Goal: Transaction & Acquisition: Purchase product/service

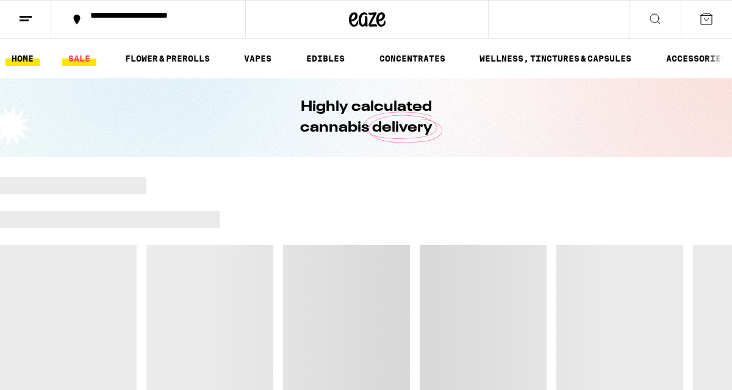
click at [86, 61] on link "SALE" at bounding box center [79, 58] width 34 height 15
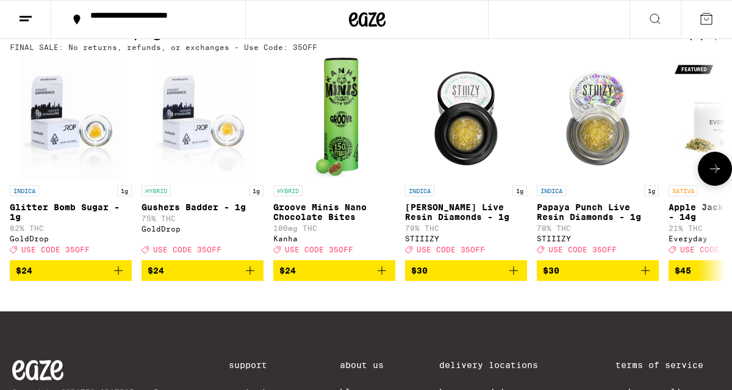
scroll to position [415, 0]
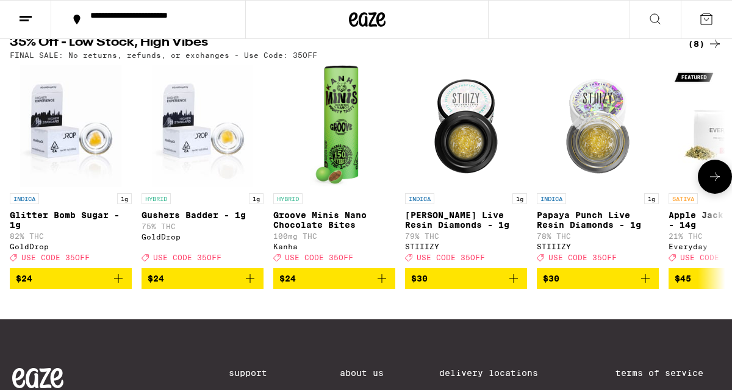
click at [709, 184] on icon at bounding box center [714, 177] width 15 height 15
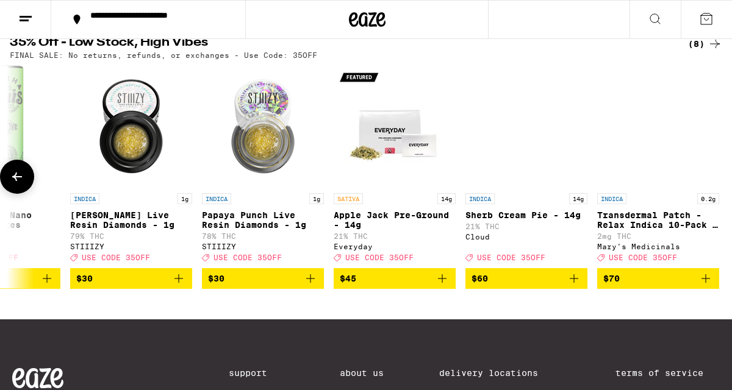
scroll to position [0, 341]
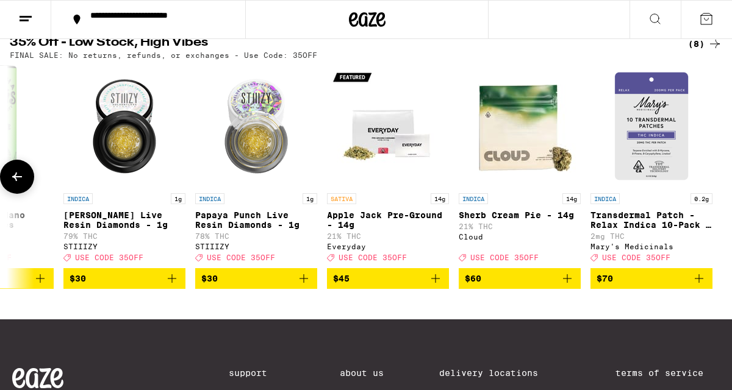
click at [709, 186] on div at bounding box center [715, 177] width 34 height 34
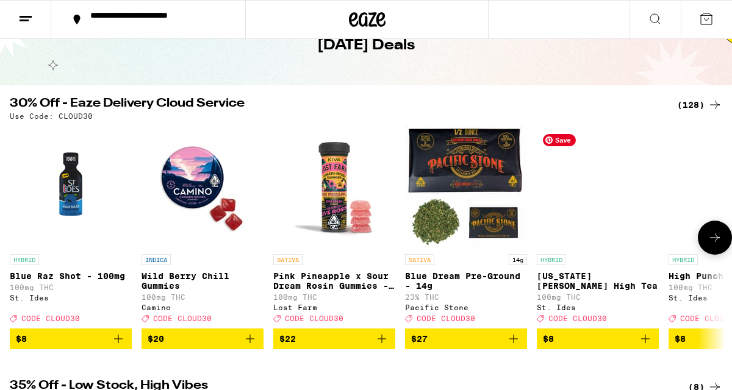
scroll to position [73, 0]
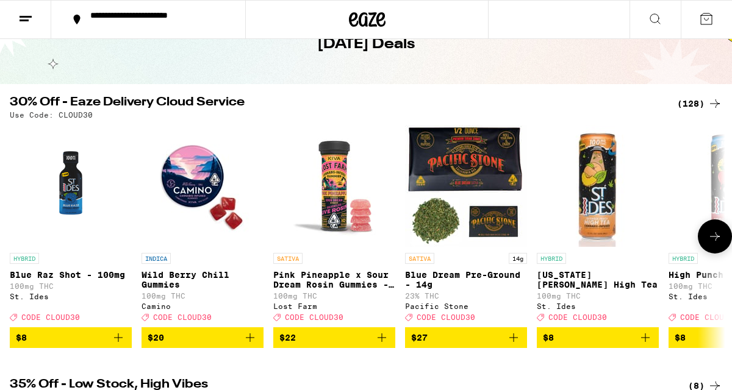
click at [710, 238] on icon at bounding box center [714, 236] width 15 height 15
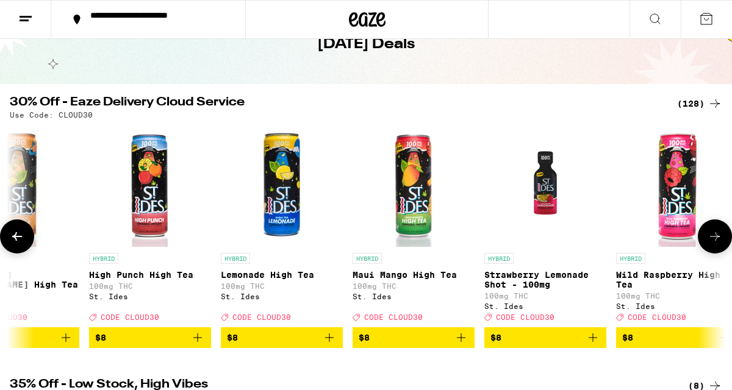
click at [710, 238] on icon at bounding box center [714, 236] width 15 height 15
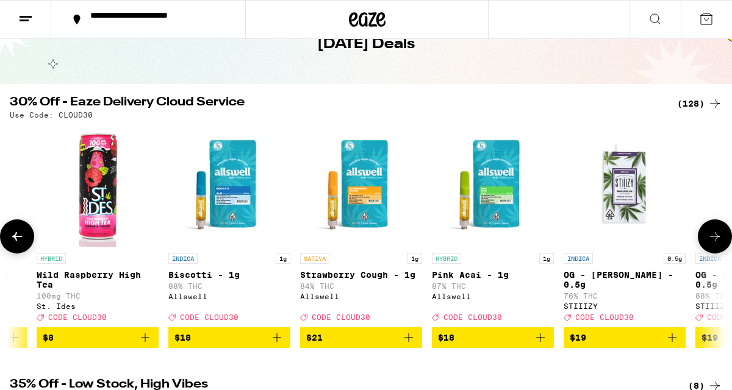
click at [710, 238] on icon at bounding box center [714, 236] width 15 height 15
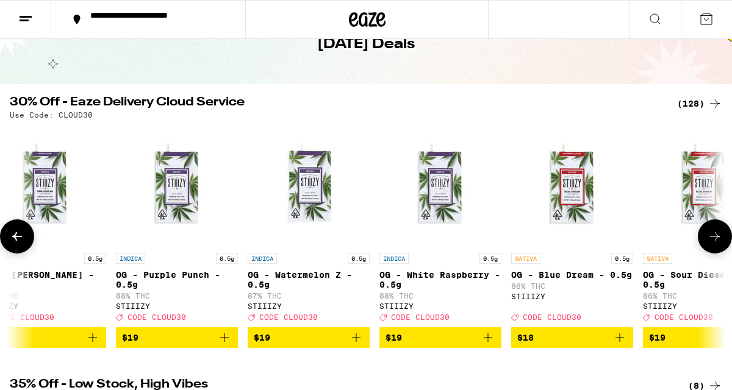
click at [710, 238] on icon at bounding box center [714, 236] width 15 height 15
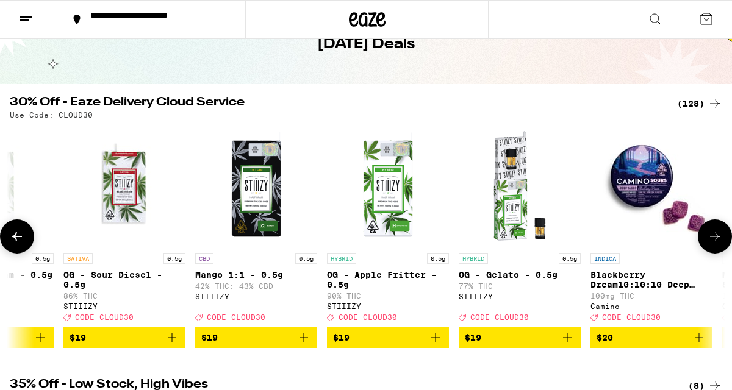
click at [710, 238] on icon at bounding box center [714, 236] width 15 height 15
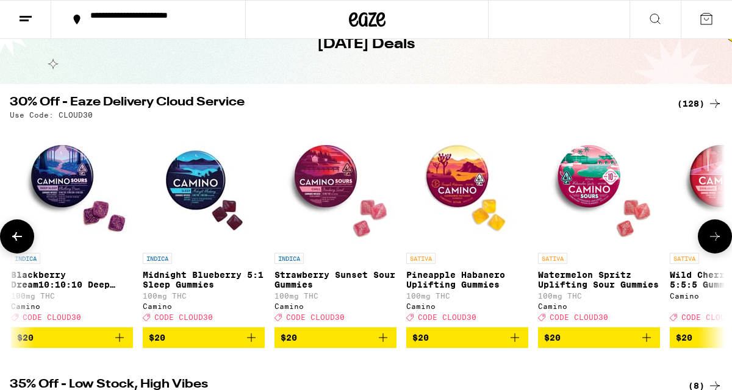
click at [710, 238] on icon at bounding box center [714, 236] width 15 height 15
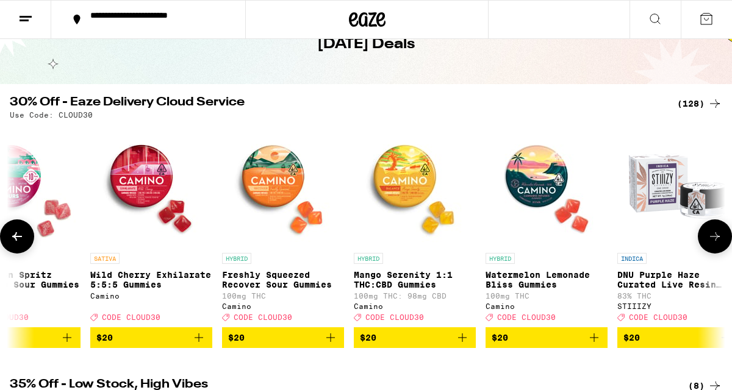
click at [710, 238] on icon at bounding box center [714, 236] width 15 height 15
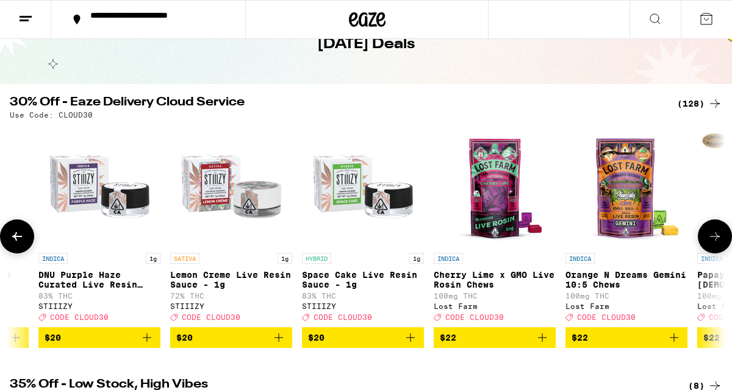
scroll to position [0, 4055]
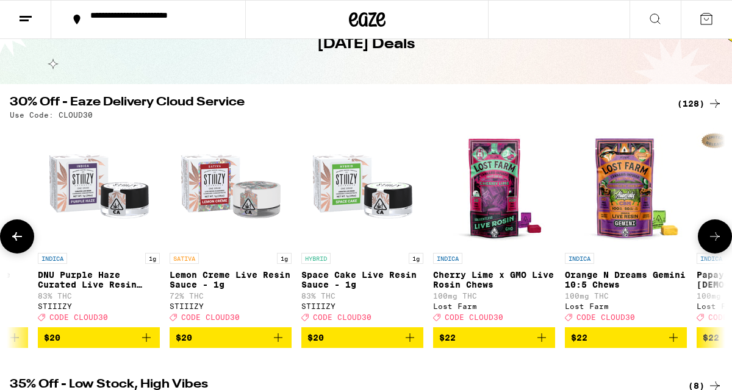
click at [710, 238] on icon at bounding box center [714, 236] width 15 height 15
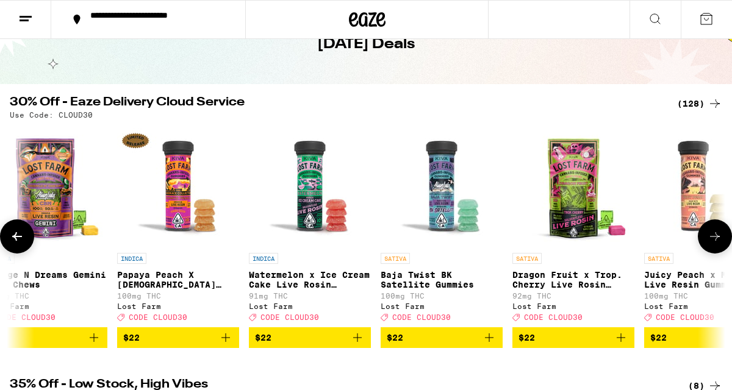
click at [710, 238] on icon at bounding box center [714, 236] width 15 height 15
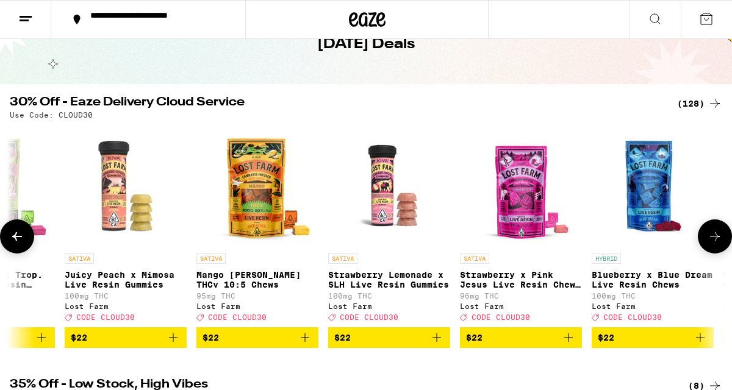
click at [710, 238] on icon at bounding box center [714, 236] width 15 height 15
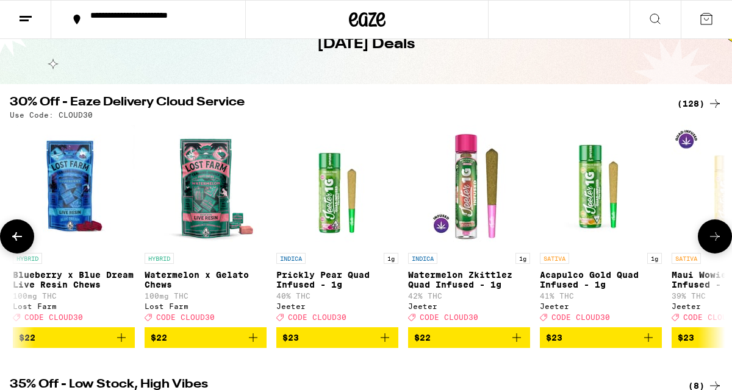
scroll to position [0, 5792]
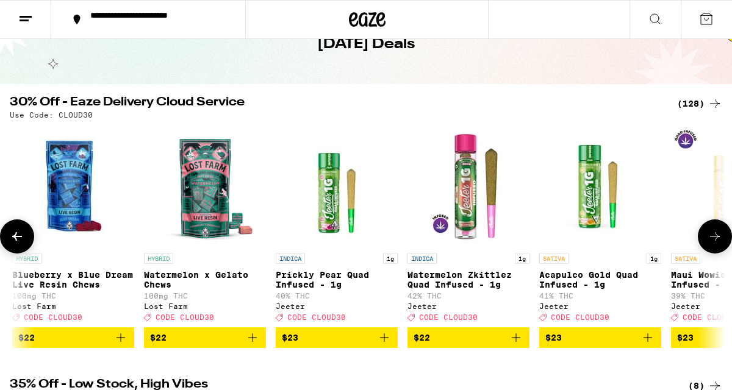
click at [710, 238] on icon at bounding box center [714, 236] width 15 height 15
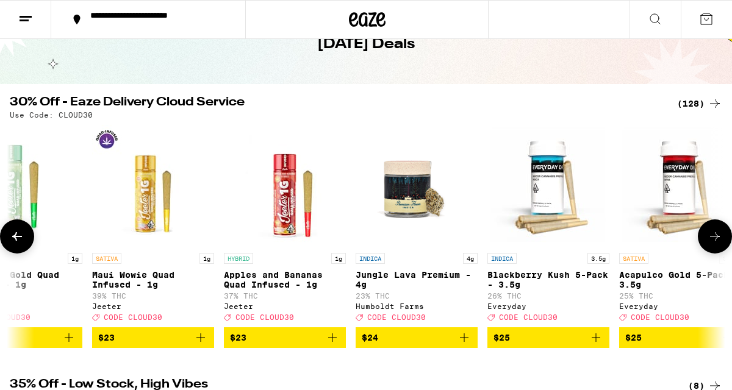
scroll to position [0, 6372]
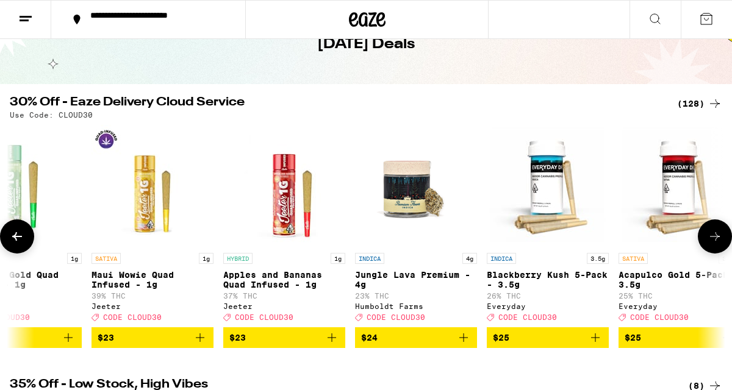
click at [710, 238] on icon at bounding box center [714, 236] width 15 height 15
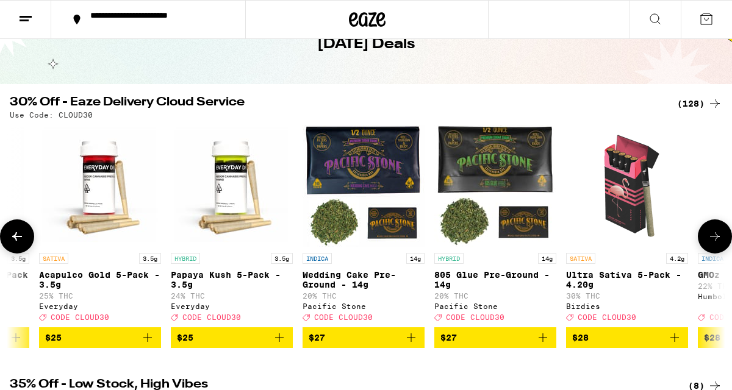
click at [710, 238] on icon at bounding box center [714, 236] width 15 height 15
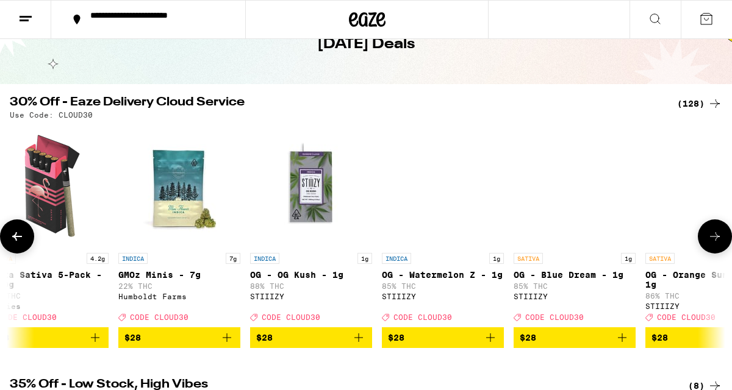
click at [710, 238] on icon at bounding box center [714, 236] width 15 height 15
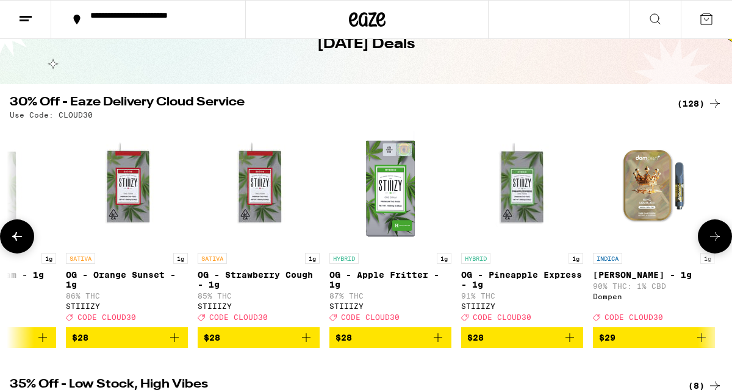
click at [710, 238] on icon at bounding box center [714, 236] width 15 height 15
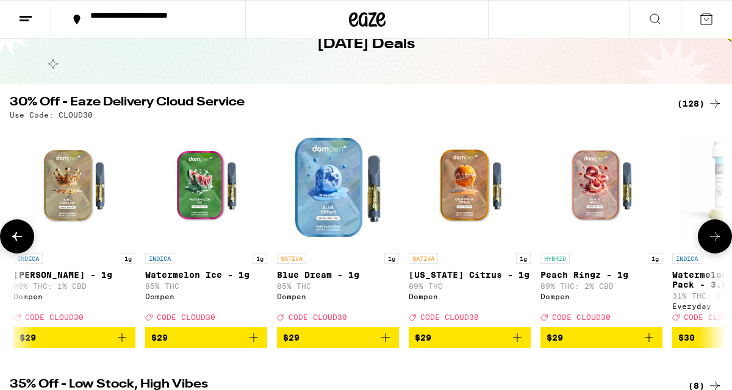
click at [710, 238] on icon at bounding box center [714, 236] width 15 height 15
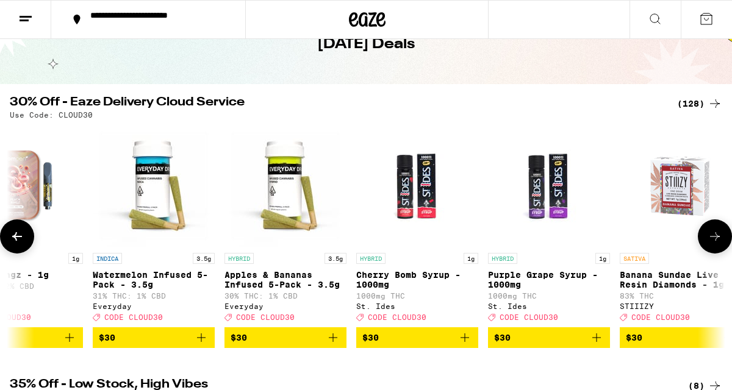
click at [710, 238] on icon at bounding box center [714, 236] width 15 height 15
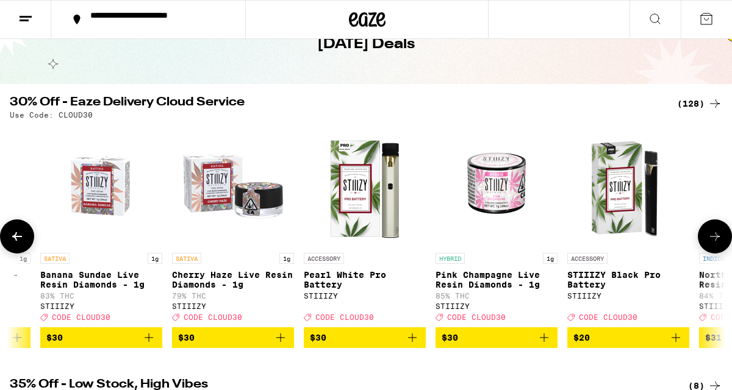
click at [710, 238] on icon at bounding box center [714, 236] width 15 height 15
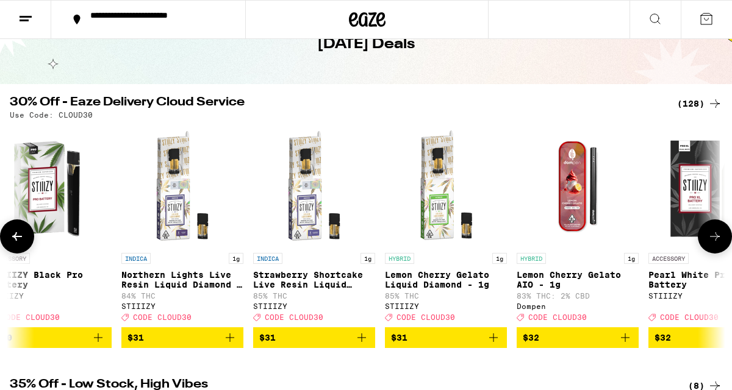
scroll to position [0, 10426]
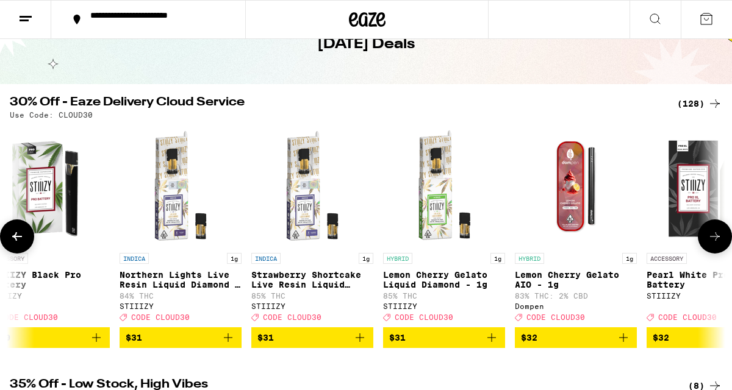
click at [710, 238] on icon at bounding box center [714, 236] width 15 height 15
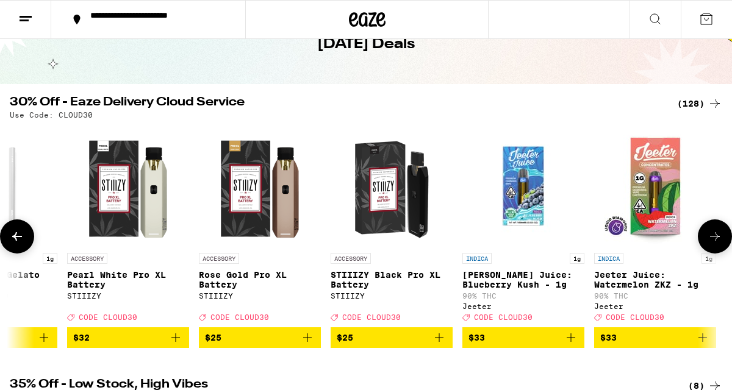
click at [710, 238] on icon at bounding box center [714, 236] width 15 height 15
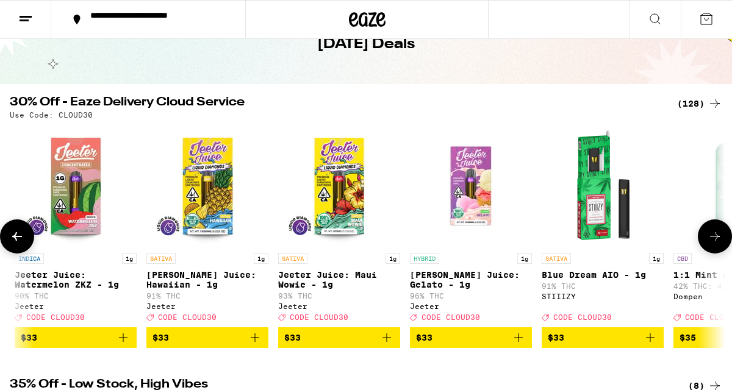
click at [710, 238] on icon at bounding box center [714, 236] width 15 height 15
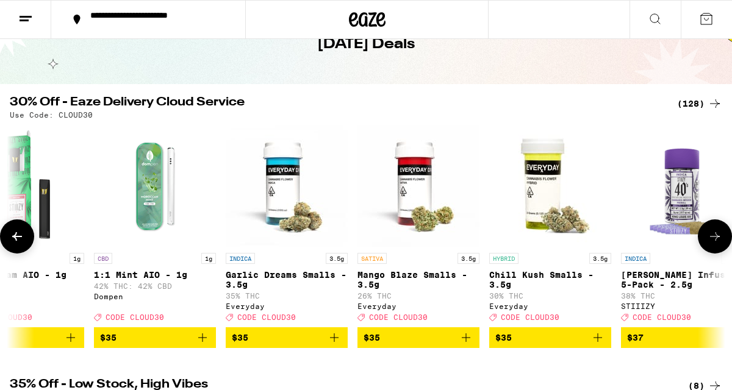
click at [710, 238] on icon at bounding box center [714, 236] width 15 height 15
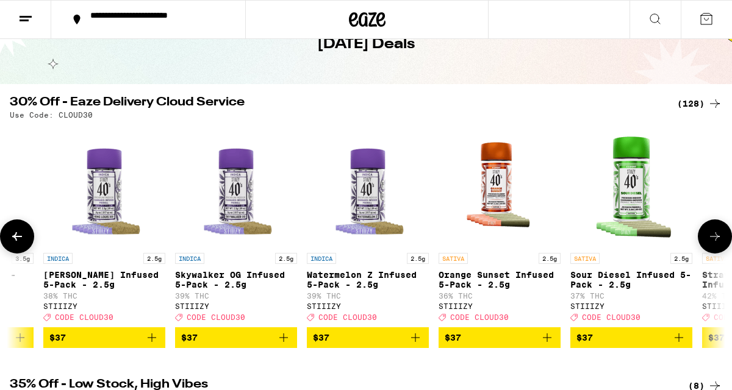
scroll to position [0, 12743]
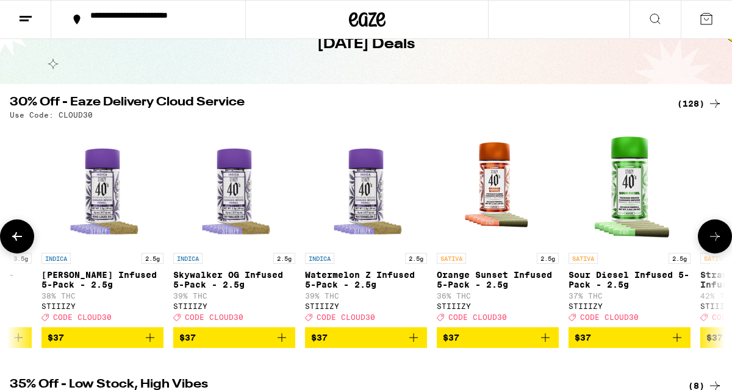
click at [152, 344] on icon "Add to bag" at bounding box center [150, 337] width 15 height 15
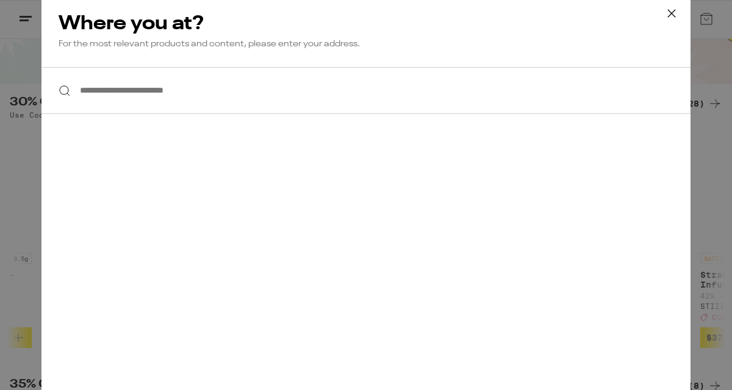
click at [164, 100] on input "**********" at bounding box center [365, 90] width 649 height 47
click at [712, 163] on div "**********" at bounding box center [366, 195] width 732 height 390
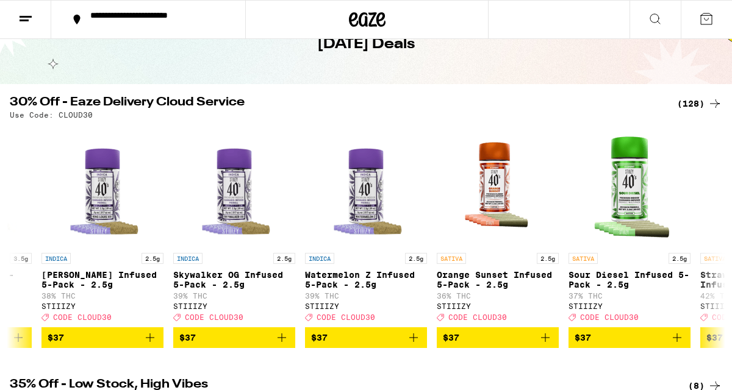
scroll to position [0, 0]
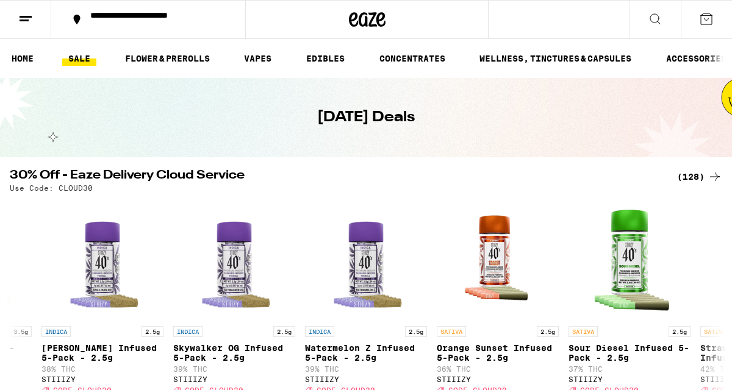
click at [699, 23] on icon at bounding box center [706, 19] width 15 height 15
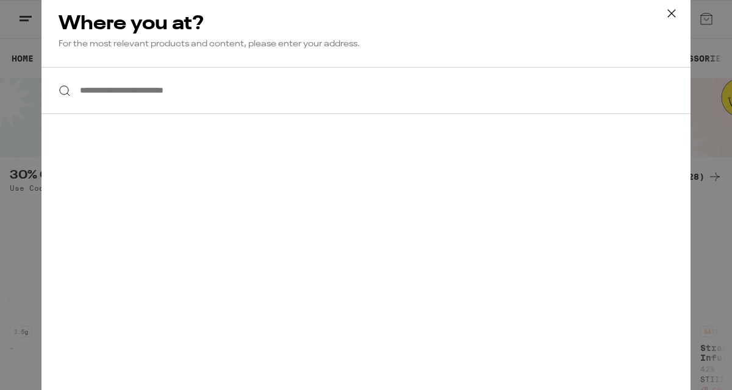
click at [666, 16] on icon at bounding box center [671, 13] width 18 height 18
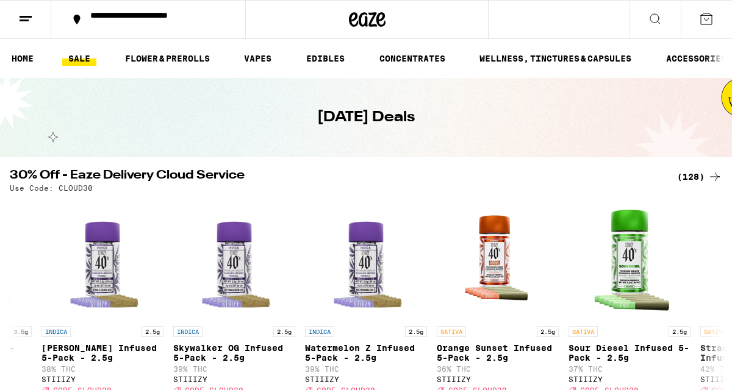
click at [25, 21] on icon at bounding box center [25, 19] width 15 height 15
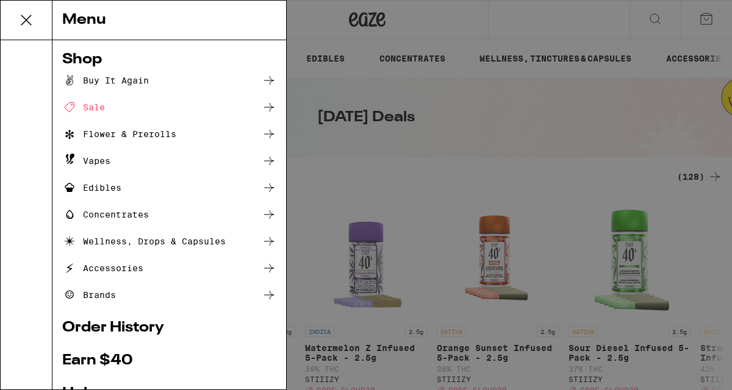
scroll to position [170, 0]
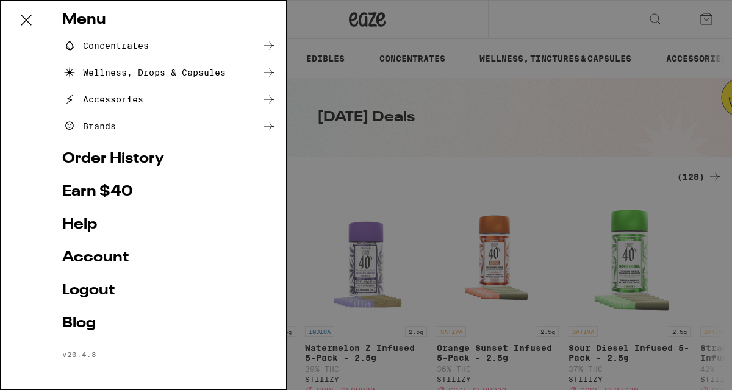
click at [98, 291] on link "Logout" at bounding box center [169, 291] width 214 height 15
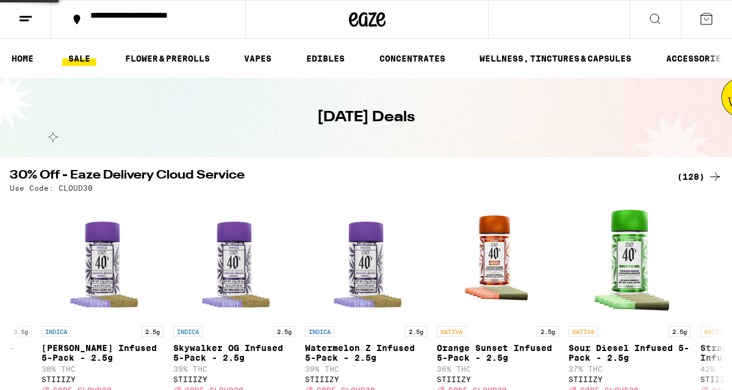
scroll to position [88, 0]
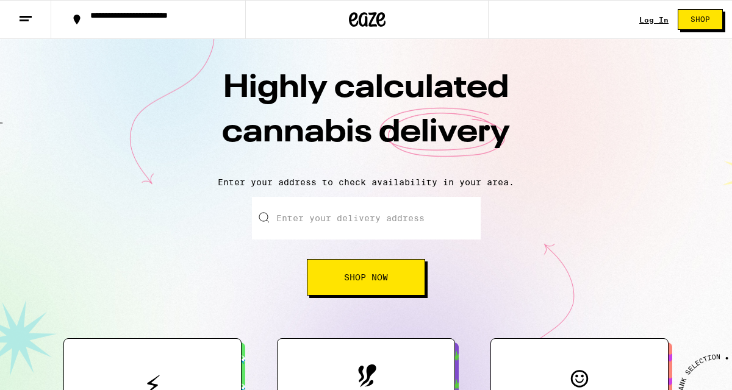
click at [641, 17] on link "Log In" at bounding box center [653, 20] width 29 height 8
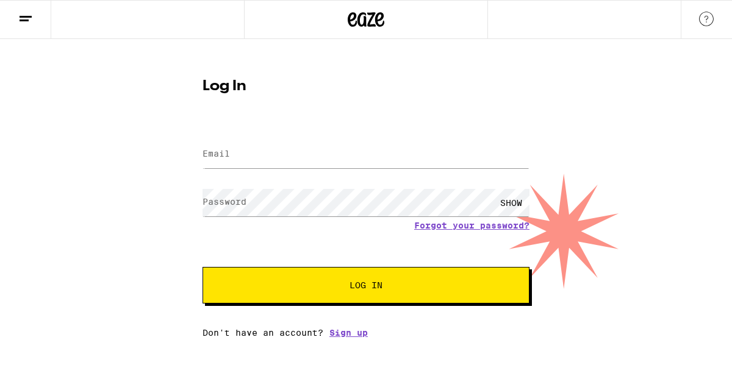
click at [225, 159] on label "Email" at bounding box center [215, 154] width 27 height 10
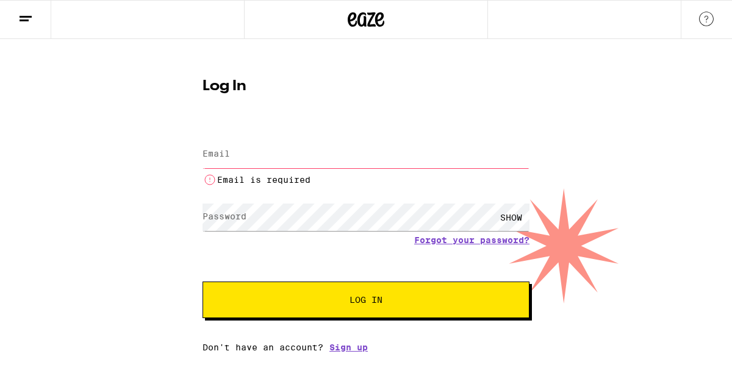
click at [225, 159] on label "Email" at bounding box center [215, 154] width 27 height 10
click at [227, 157] on label "Email" at bounding box center [215, 154] width 27 height 10
type input "[EMAIL_ADDRESS][DOMAIN_NAME]"
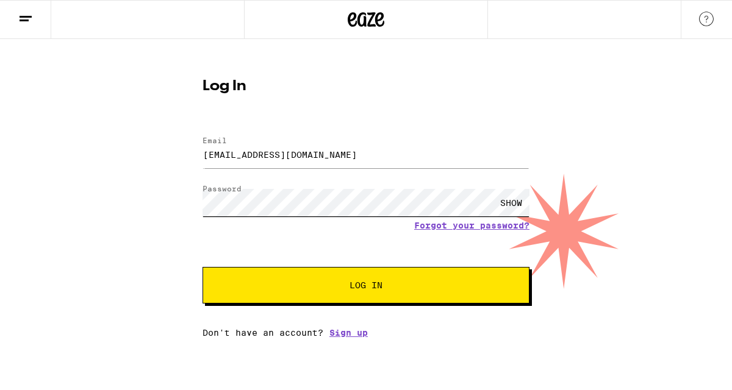
click at [202, 267] on button "Log In" at bounding box center [365, 285] width 327 height 37
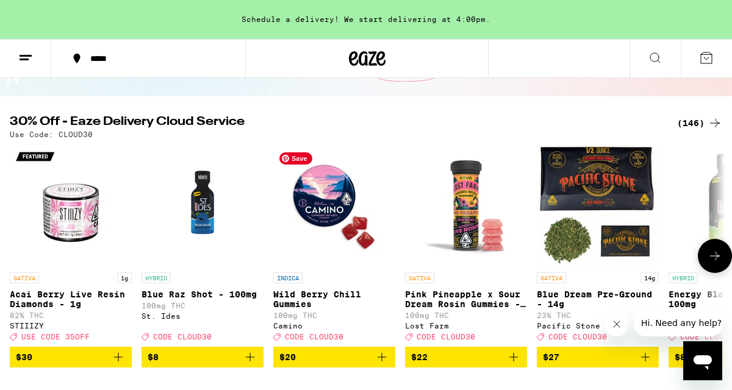
scroll to position [244, 0]
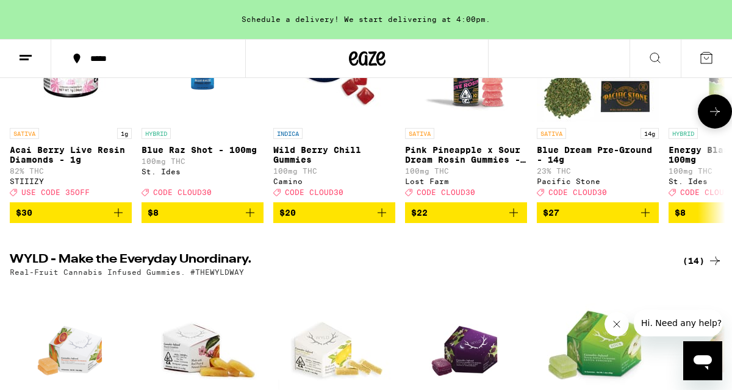
click at [715, 116] on icon at bounding box center [715, 111] width 10 height 9
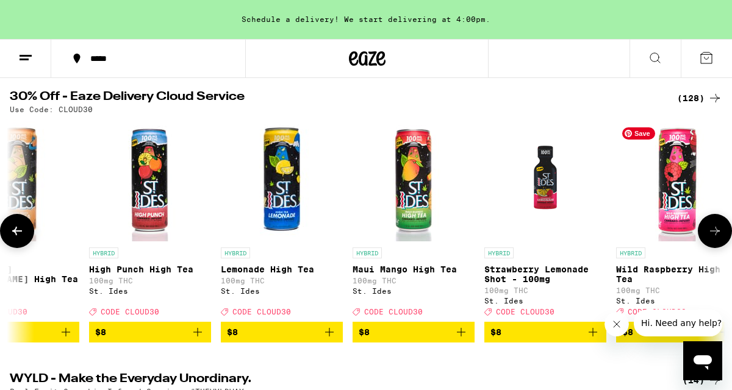
scroll to position [121, 0]
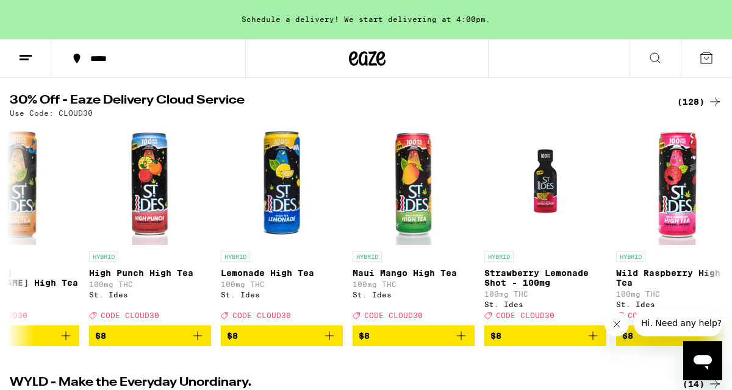
click at [694, 104] on div "(128)" at bounding box center [699, 102] width 45 height 15
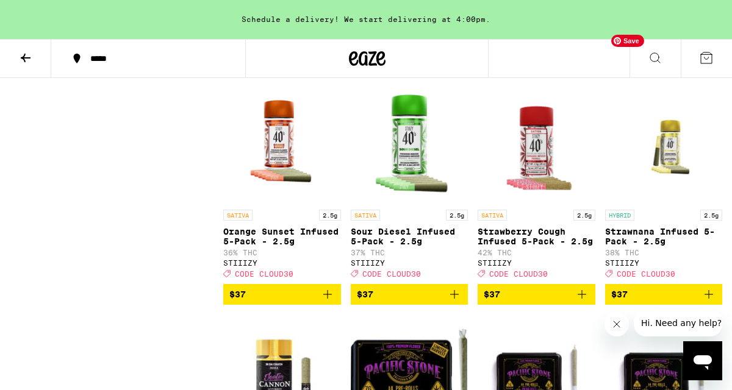
scroll to position [5961, 0]
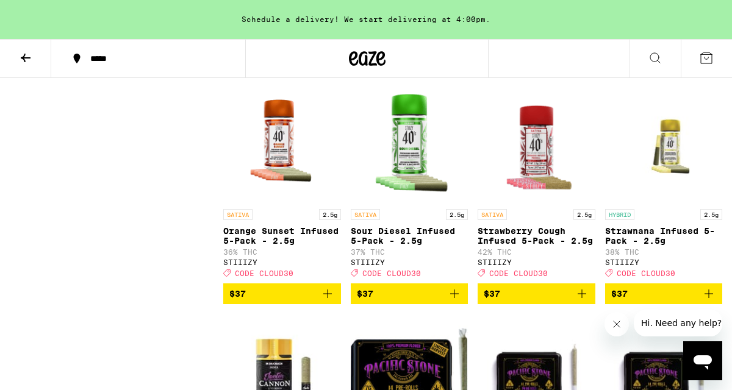
click at [712, 68] on icon "Add to bag" at bounding box center [708, 61] width 15 height 15
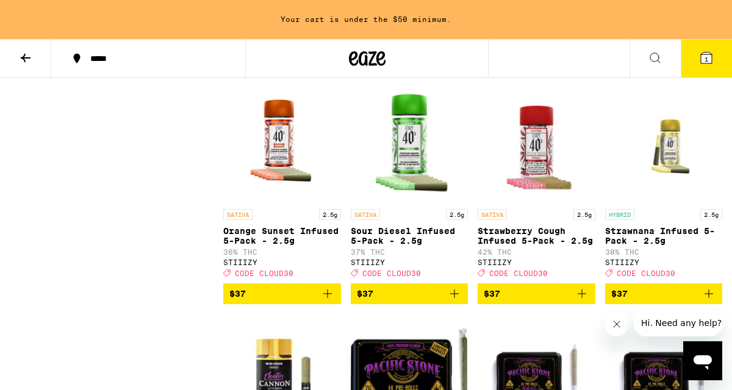
click at [585, 68] on icon "Add to bag" at bounding box center [581, 61] width 15 height 15
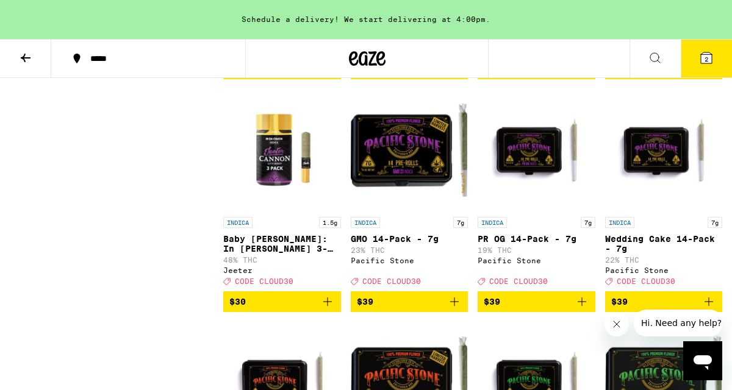
scroll to position [6193, 0]
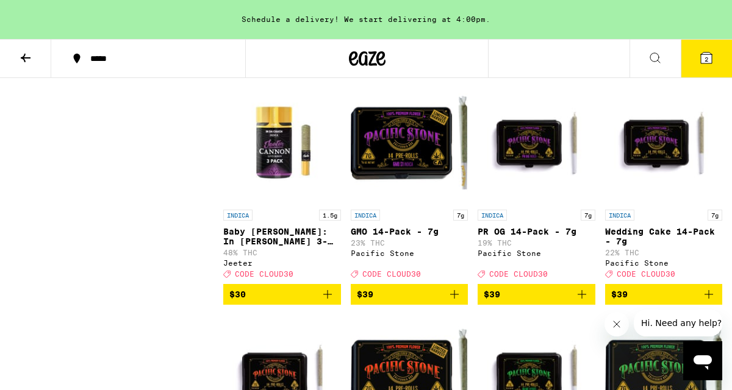
click at [324, 69] on icon "Add to bag" at bounding box center [327, 61] width 15 height 15
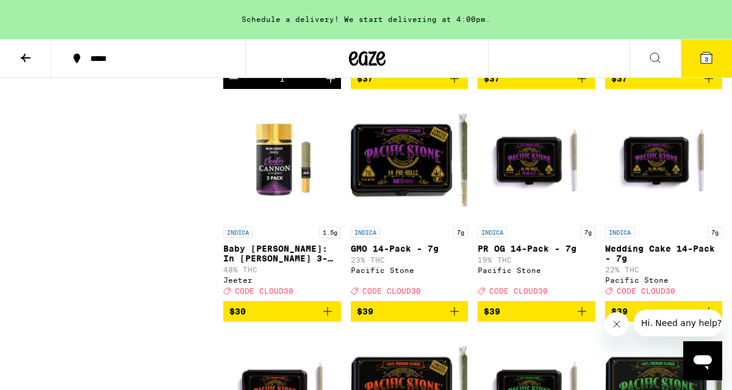
scroll to position [6180, 0]
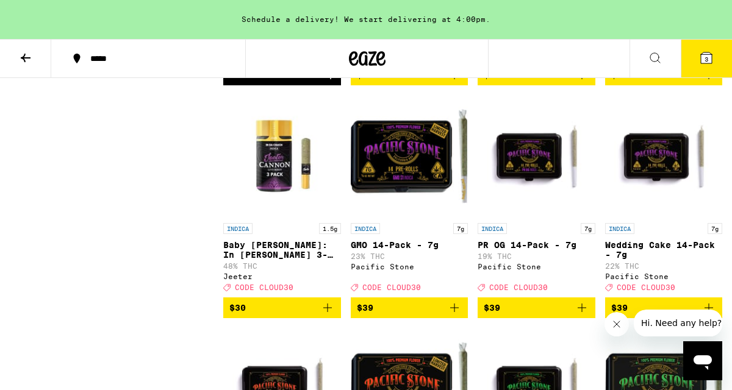
click at [459, 82] on icon "Add to bag" at bounding box center [454, 75] width 15 height 15
click at [710, 82] on icon "Add to bag" at bounding box center [708, 75] width 15 height 15
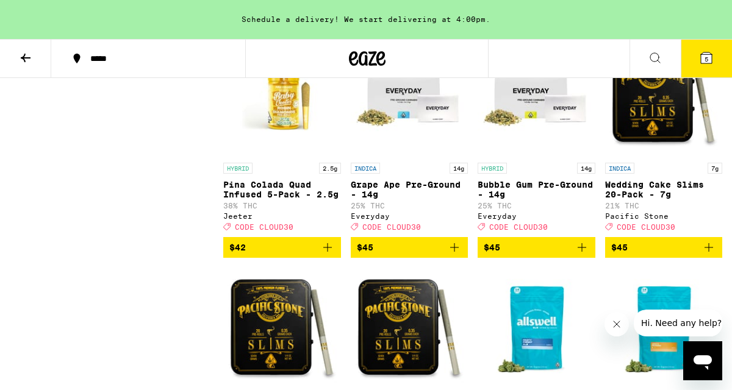
scroll to position [6943, 0]
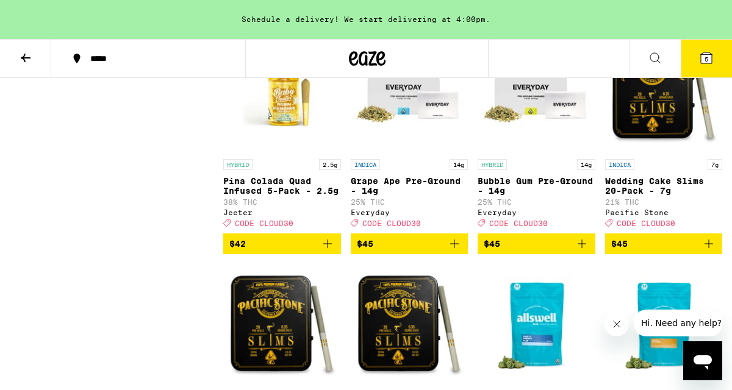
click at [713, 18] on icon "Add to bag" at bounding box center [708, 11] width 15 height 15
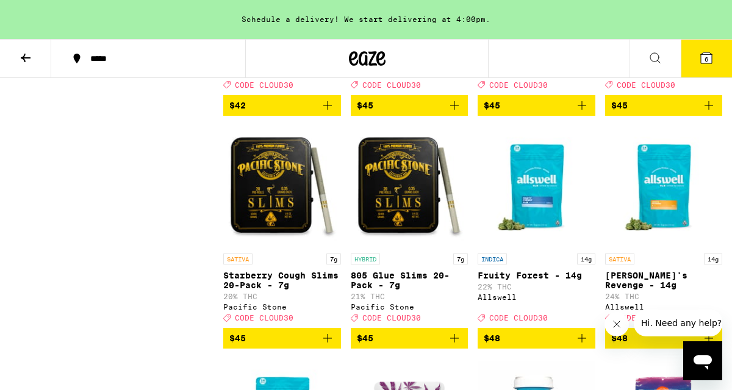
scroll to position [7093, 0]
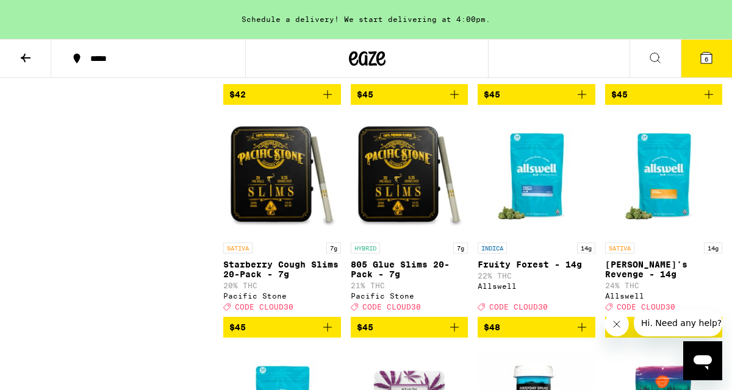
click at [712, 56] on icon at bounding box center [706, 58] width 15 height 15
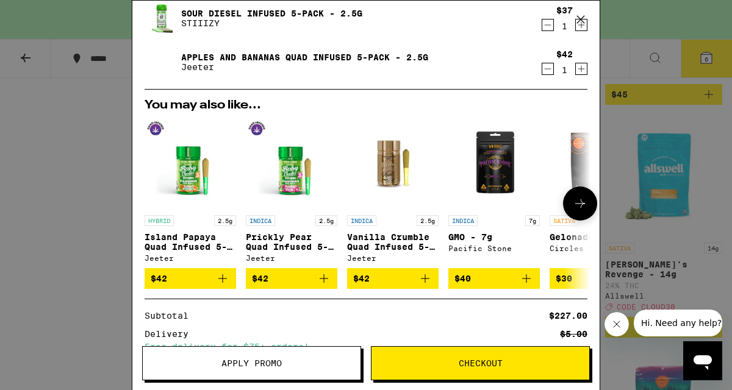
scroll to position [377, 0]
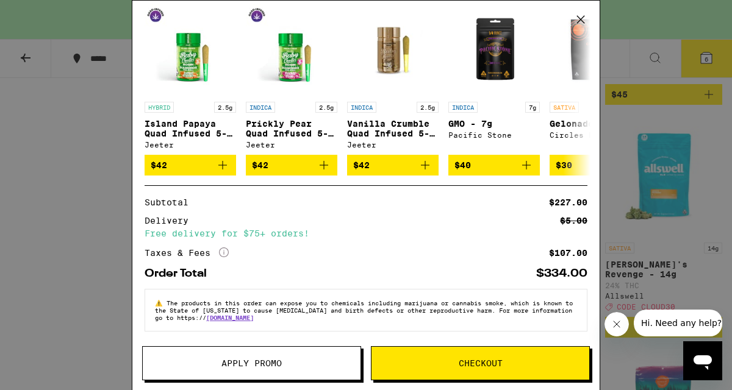
click at [248, 361] on span "Apply Promo" at bounding box center [251, 363] width 60 height 9
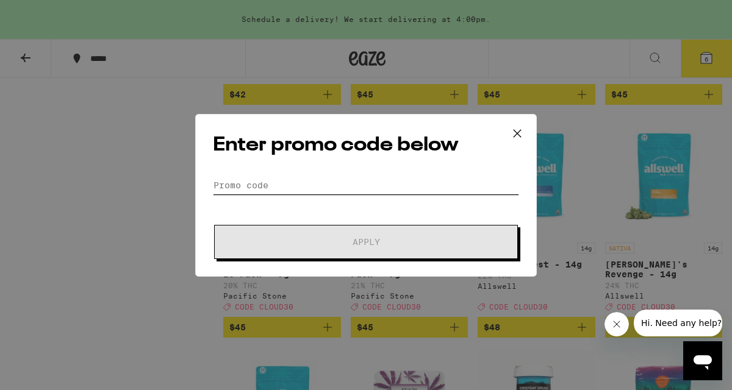
click at [273, 184] on input "Promo Code" at bounding box center [366, 185] width 306 height 18
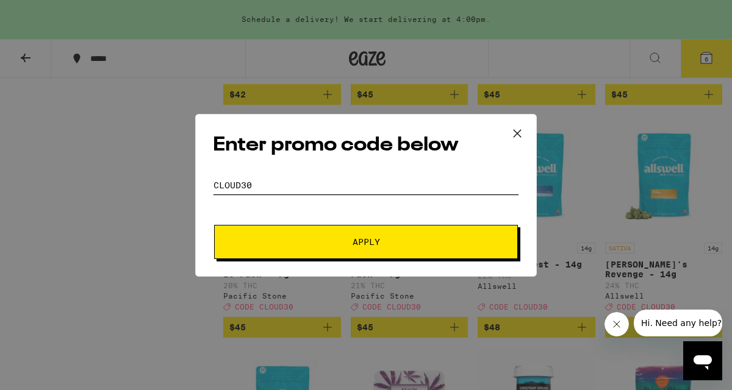
type input "cloud30"
click at [327, 232] on button "Apply" at bounding box center [366, 242] width 304 height 34
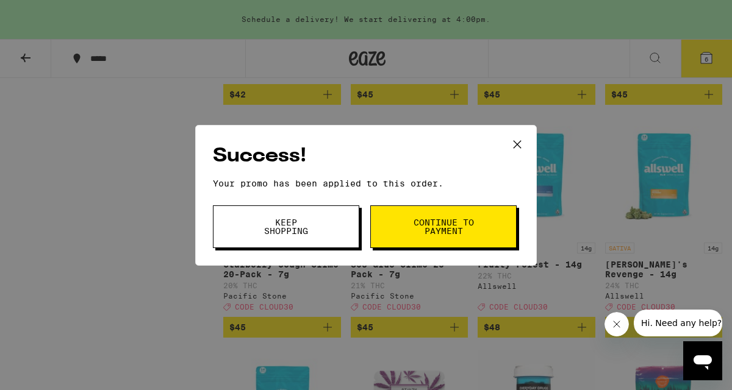
click at [468, 224] on span "Continue to payment" at bounding box center [443, 226] width 62 height 17
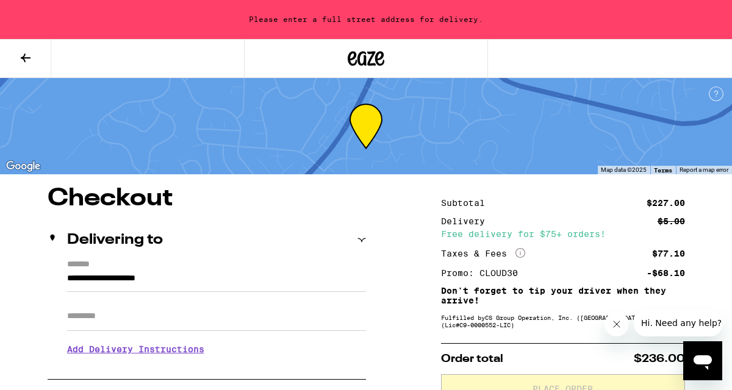
click at [121, 281] on input "**********" at bounding box center [216, 281] width 299 height 21
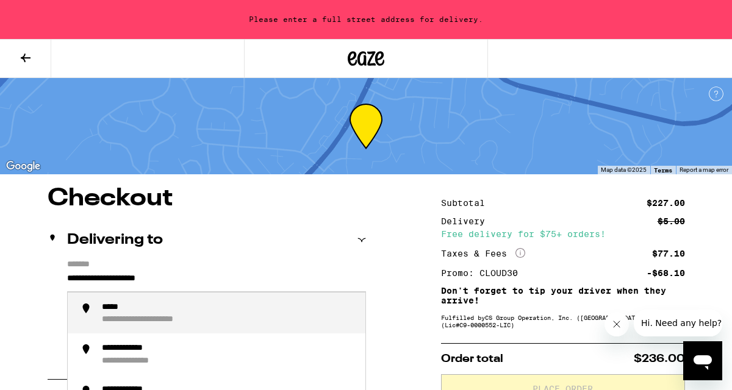
click at [121, 281] on input "**********" at bounding box center [216, 281] width 299 height 21
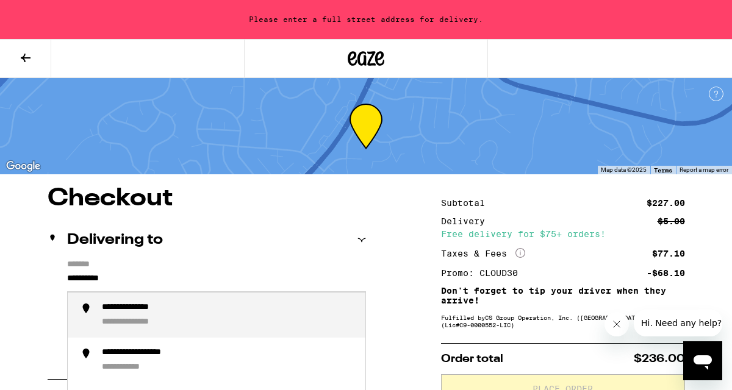
click at [163, 317] on div "**********" at bounding box center [229, 315] width 254 height 26
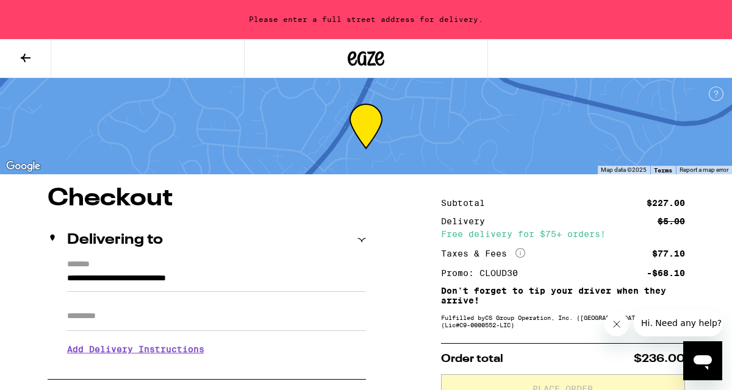
type input "**********"
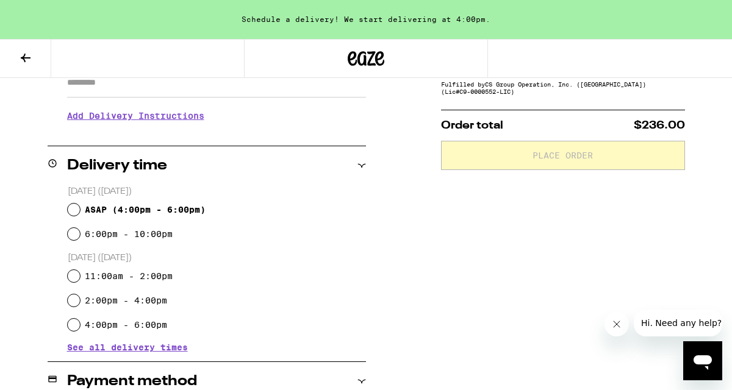
scroll to position [235, 0]
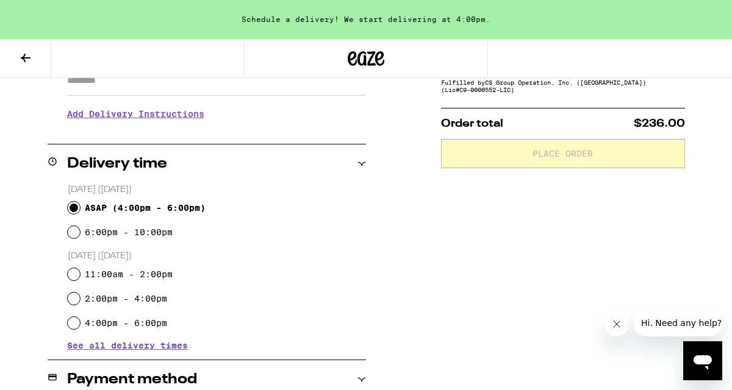
click at [74, 209] on input "ASAP ( 4:00pm - 6:00pm )" at bounding box center [74, 208] width 12 height 12
radio input "true"
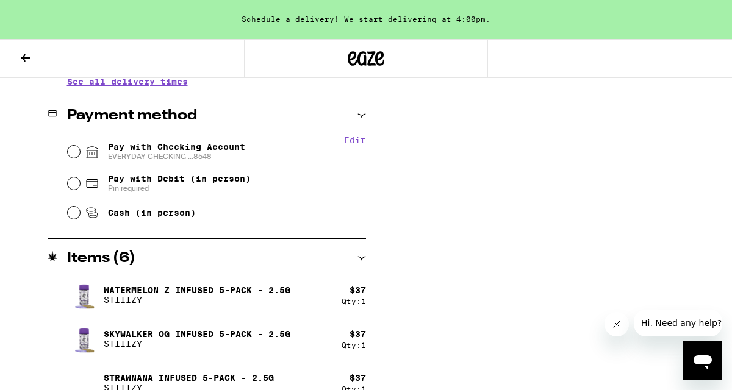
scroll to position [454, 0]
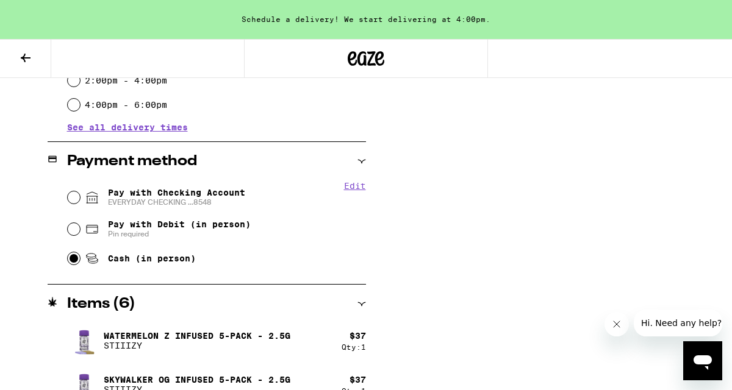
click at [73, 260] on input "Cash (in person)" at bounding box center [74, 258] width 12 height 12
radio input "true"
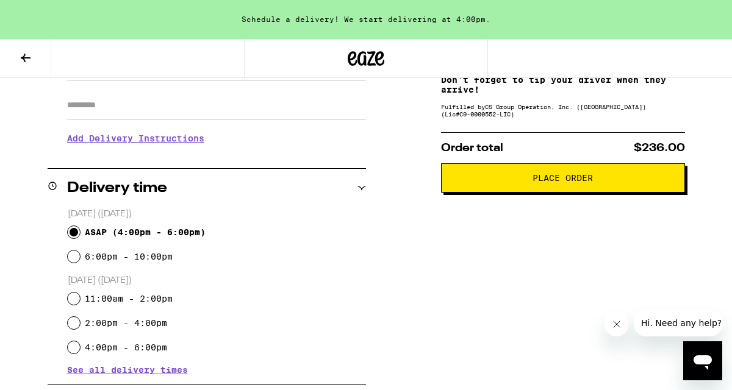
scroll to position [210, 0]
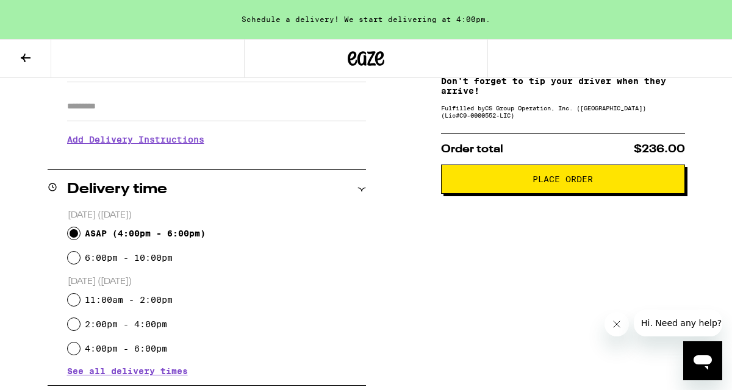
click at [515, 184] on span "Place Order" at bounding box center [562, 179] width 223 height 9
